Goal: Find specific page/section: Find specific page/section

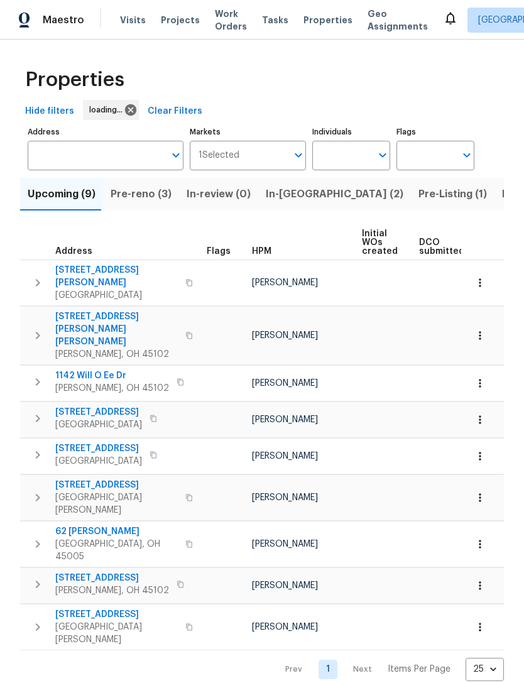
click at [148, 193] on span "Pre-reno (3)" at bounding box center [141, 194] width 61 height 18
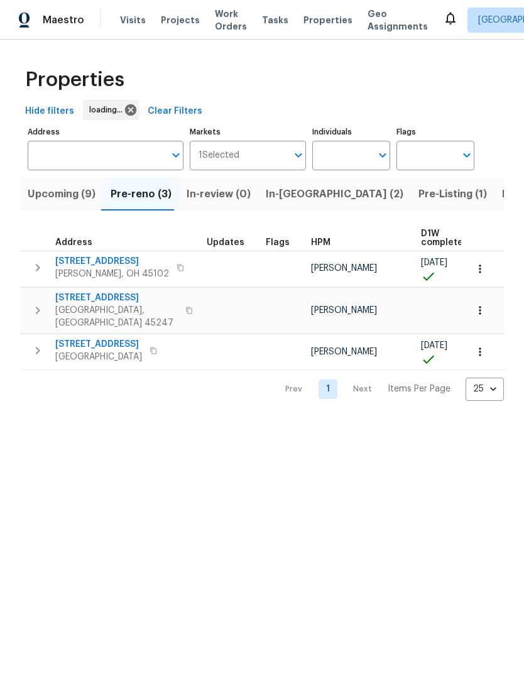
click at [106, 274] on span "[PERSON_NAME], OH 45102" at bounding box center [112, 274] width 114 height 13
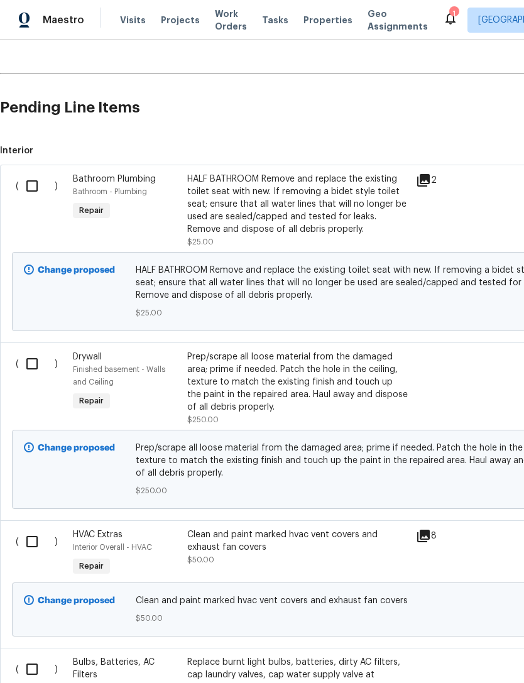
scroll to position [255, 0]
click at [37, 196] on input "checkbox" at bounding box center [37, 185] width 36 height 26
checkbox input "true"
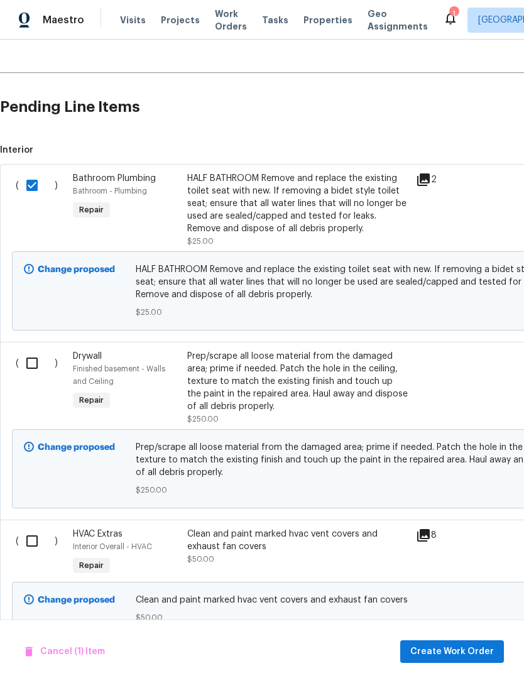
click at [43, 366] on input "checkbox" at bounding box center [37, 363] width 36 height 26
checkbox input "true"
click at [31, 197] on input "checkbox" at bounding box center [37, 185] width 36 height 26
checkbox input "false"
click at [33, 362] on input "checkbox" at bounding box center [37, 363] width 36 height 26
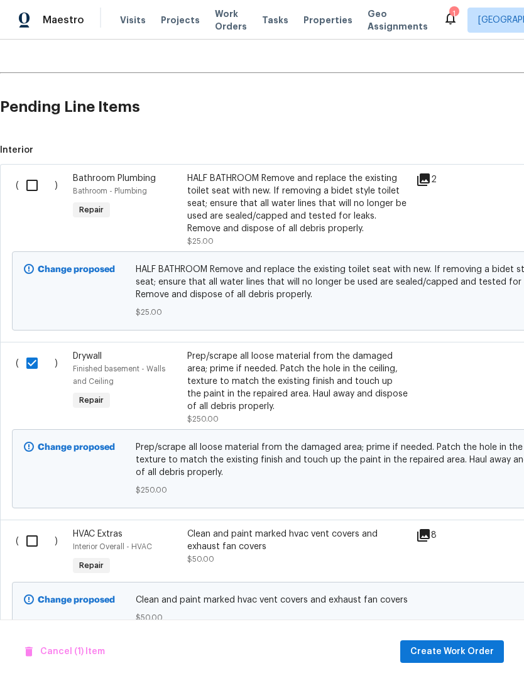
checkbox input "false"
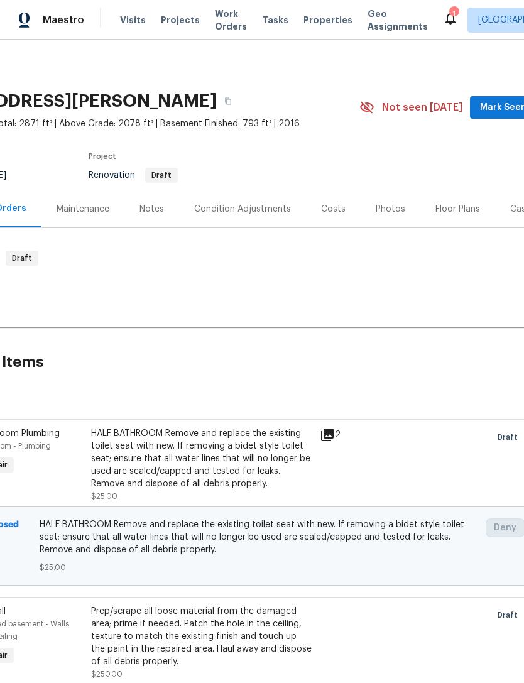
click at [180, 20] on span "Projects" at bounding box center [180, 20] width 39 height 13
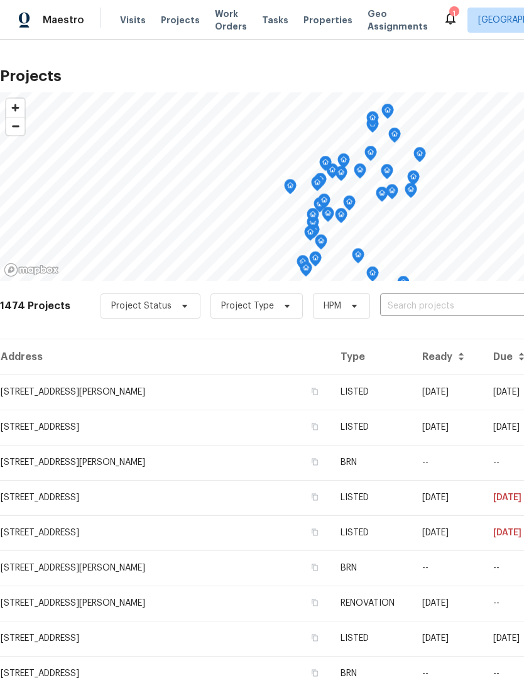
click at [303, 24] on span "Properties" at bounding box center [327, 20] width 49 height 13
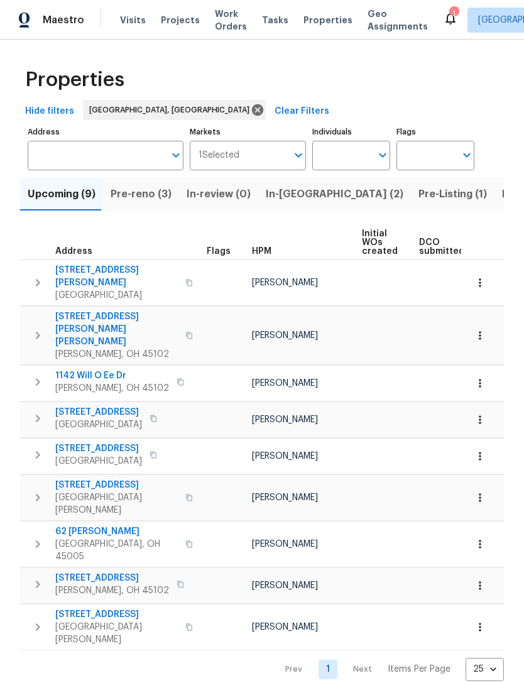
click at [154, 197] on span "Pre-reno (3)" at bounding box center [141, 194] width 61 height 18
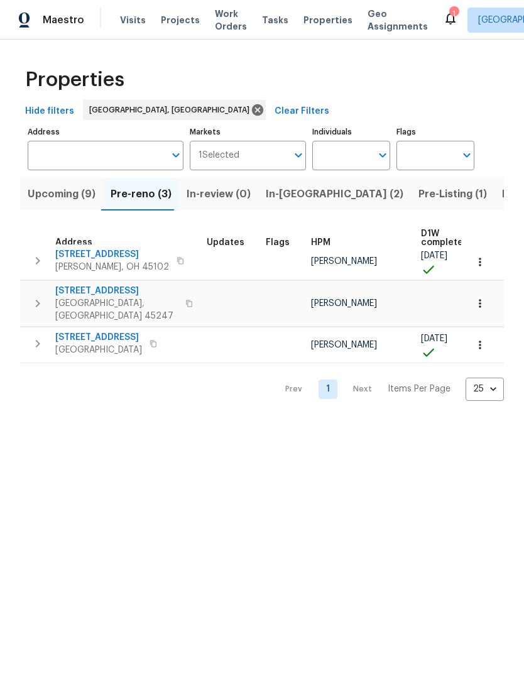
scroll to position [7, 0]
